Goal: Use online tool/utility

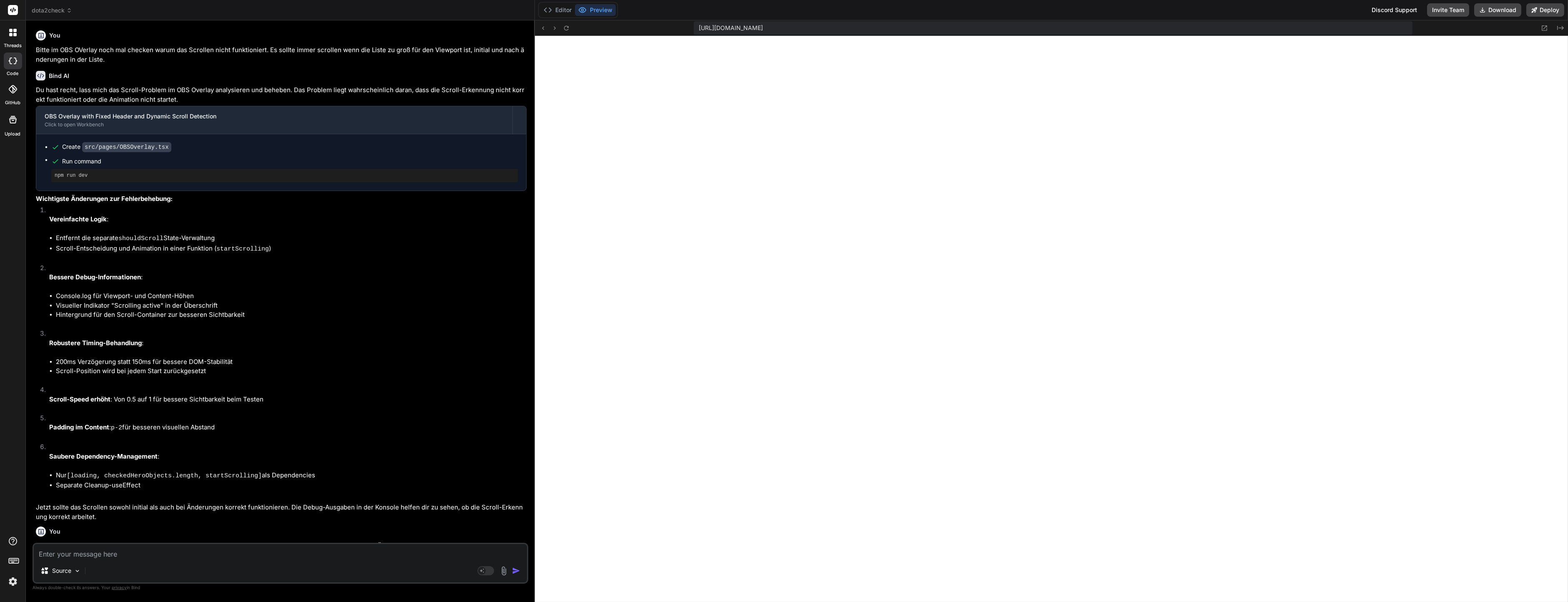
scroll to position [167, 0]
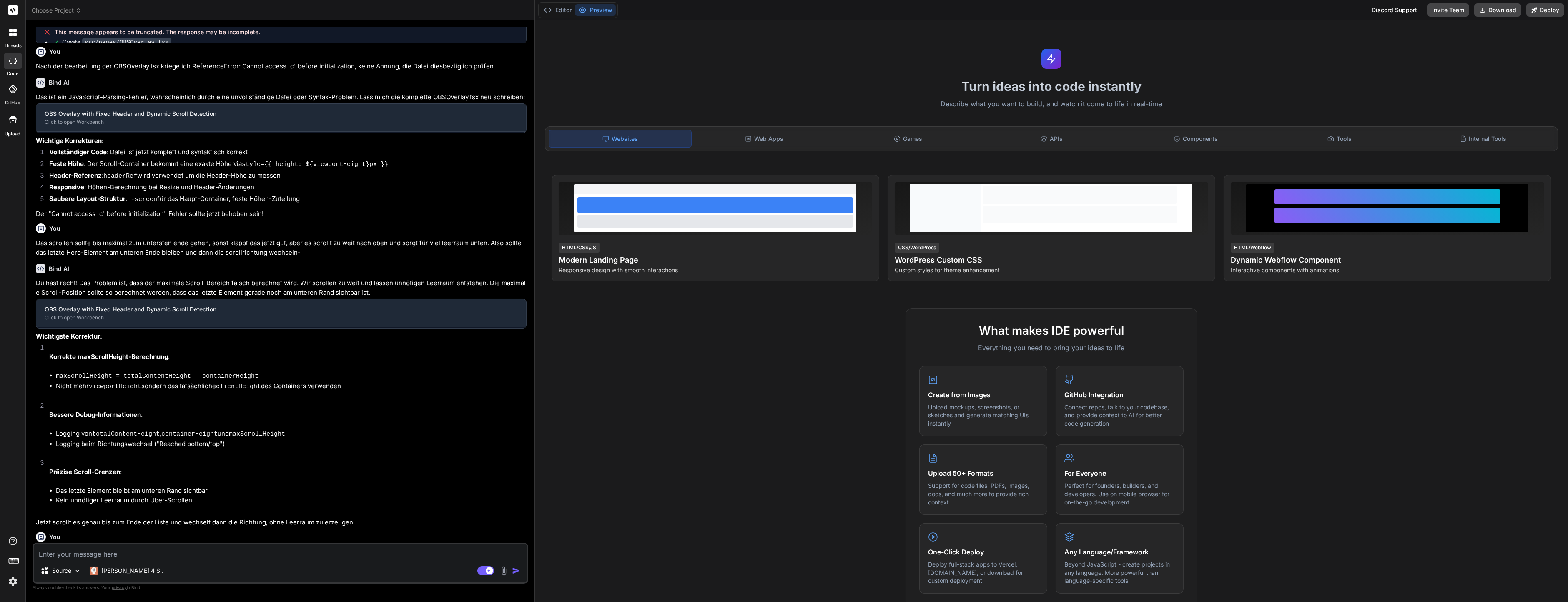
scroll to position [632, 0]
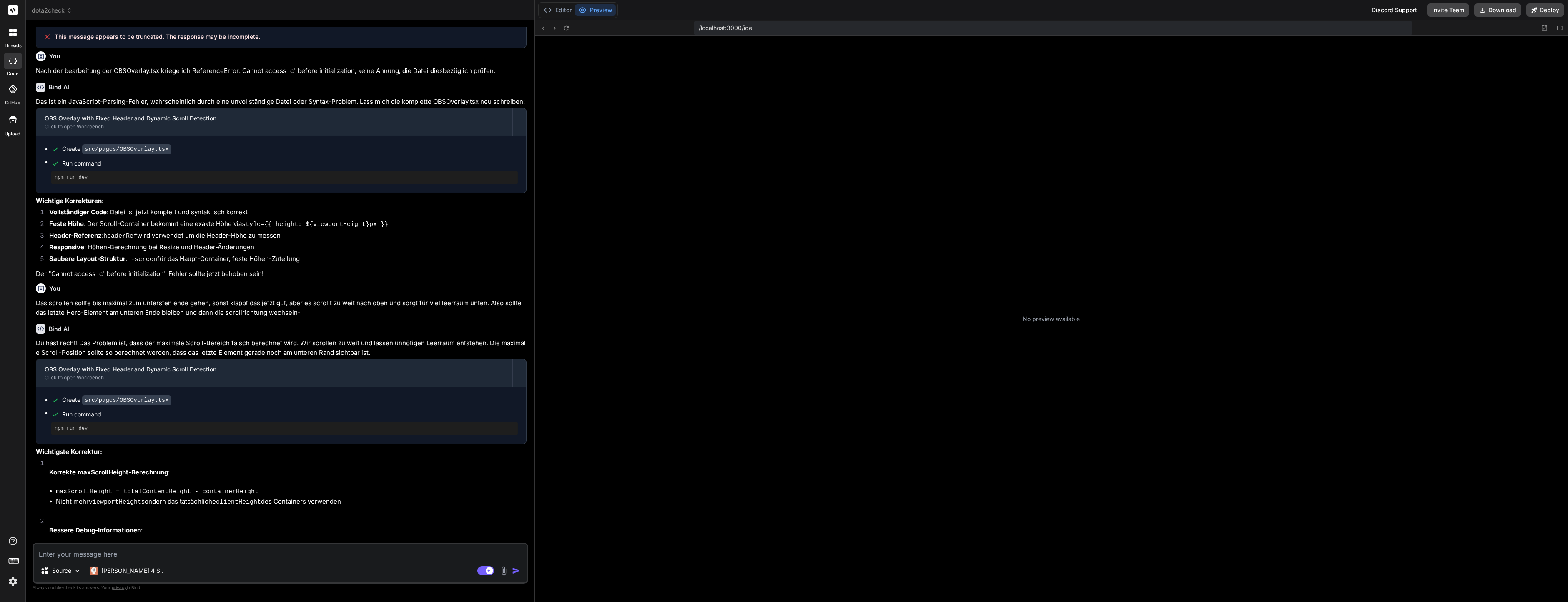
scroll to position [25, 0]
type textarea "x"
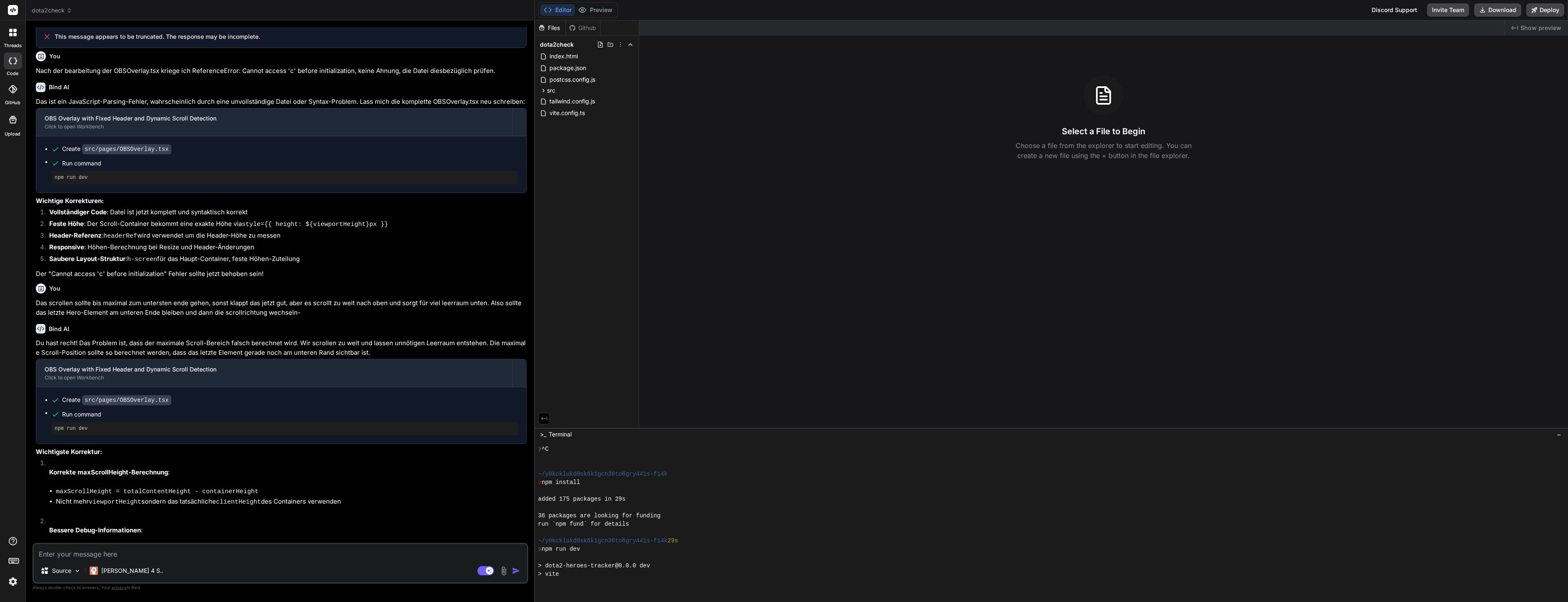
scroll to position [167, 0]
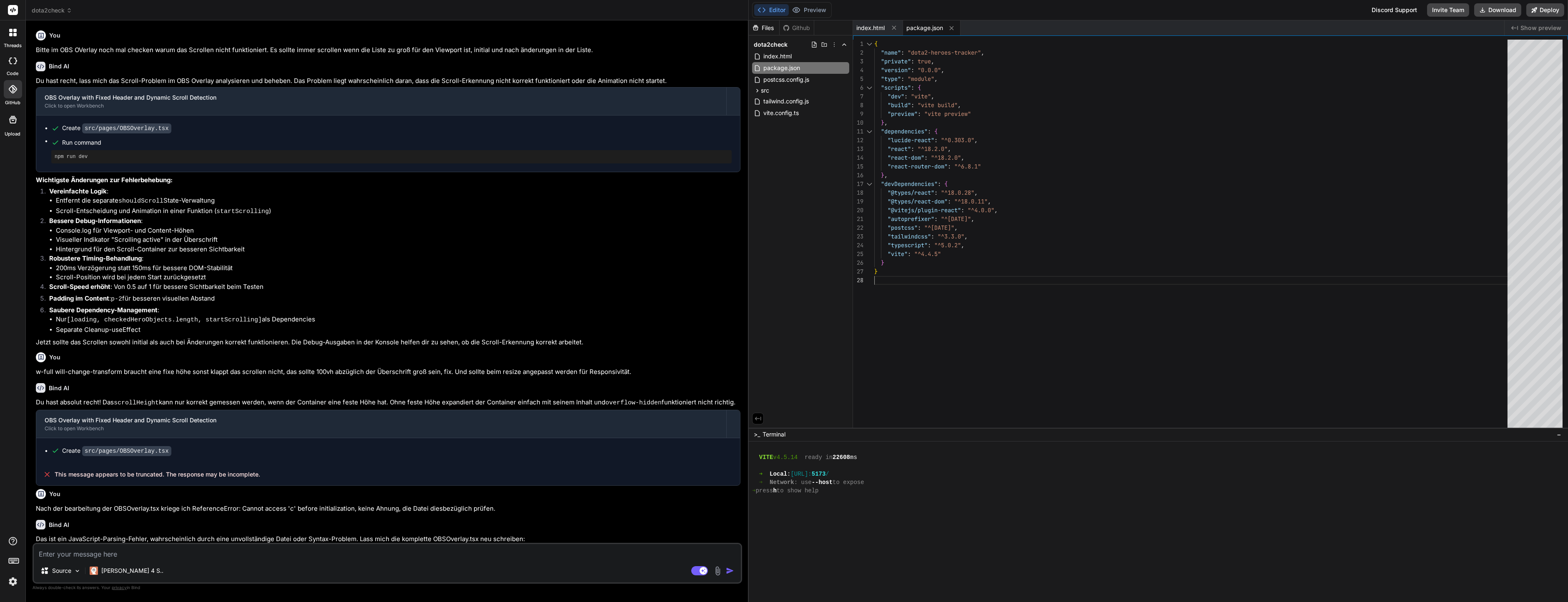
scroll to position [167, 0]
